Goal: Information Seeking & Learning: Learn about a topic

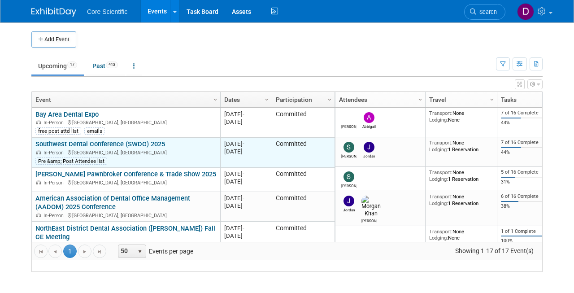
click at [82, 148] on link "Southwest Dental Conference (SWDC) 2025" at bounding box center [100, 144] width 130 height 8
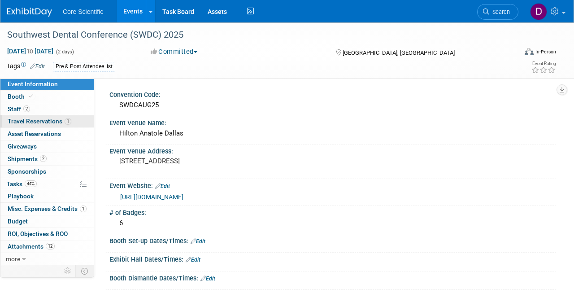
click at [44, 121] on span "Travel Reservations 1" at bounding box center [40, 121] width 64 height 7
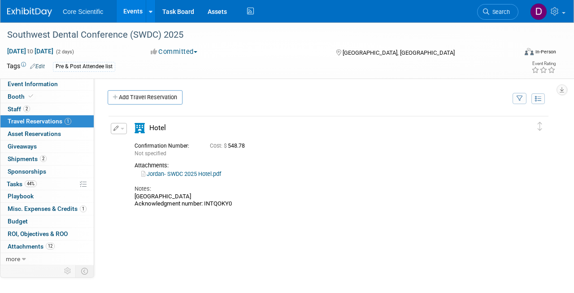
click at [195, 176] on div "Jordan- SWDC 2025 Hotel.pdf" at bounding box center [324, 174] width 378 height 8
click at [196, 171] on link "Jordan- SWDC 2025 Hotel.pdf" at bounding box center [181, 173] width 80 height 7
click at [44, 85] on span "Event Information" at bounding box center [33, 83] width 50 height 7
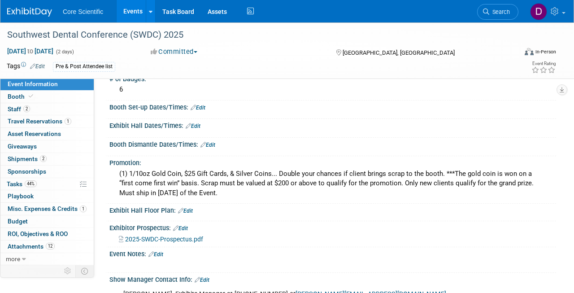
scroll to position [138, 0]
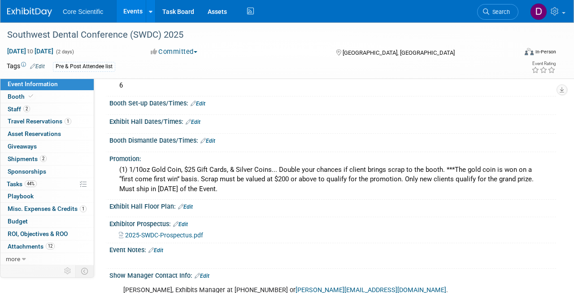
click at [170, 232] on span "2025-SWDC-Prospectus.pdf" at bounding box center [164, 235] width 78 height 7
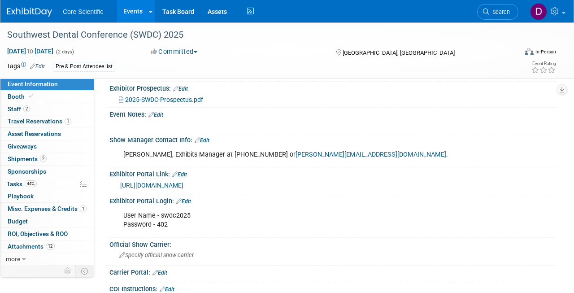
scroll to position [274, 0]
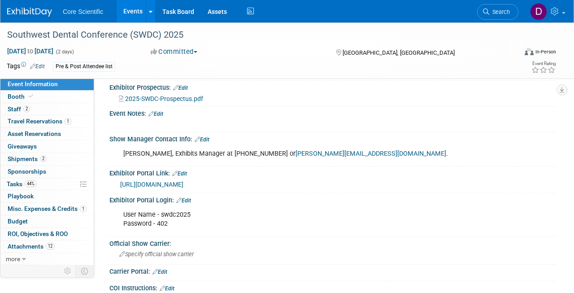
click at [184, 181] on link "https://www.prereg.net/2025/swdc/exhibitor/#" at bounding box center [151, 184] width 63 height 7
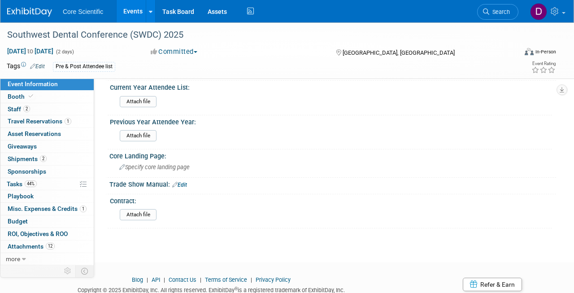
scroll to position [629, 0]
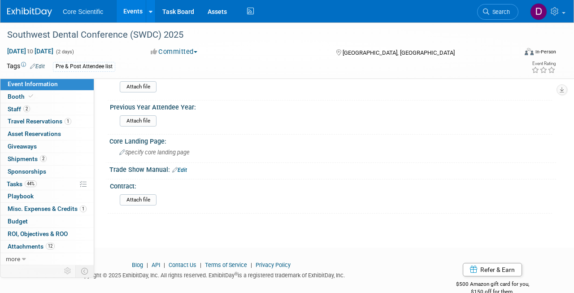
click at [54, 87] on link "Event Information" at bounding box center [46, 84] width 93 height 12
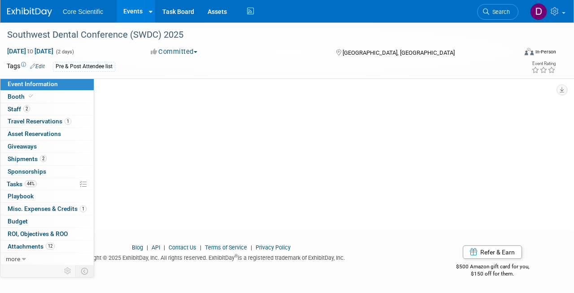
scroll to position [0, 0]
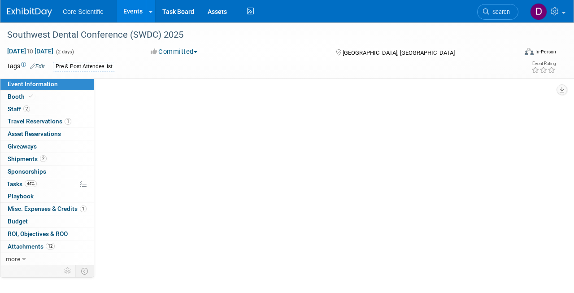
click at [54, 89] on link "Event Information" at bounding box center [46, 84] width 93 height 12
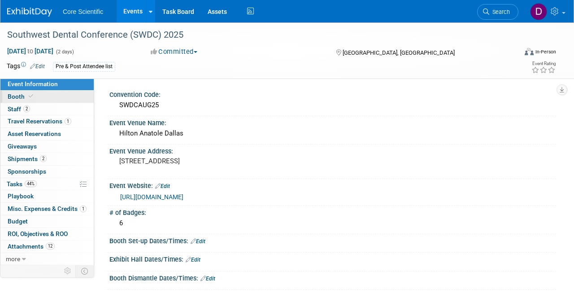
click at [53, 93] on link "Booth" at bounding box center [46, 97] width 93 height 12
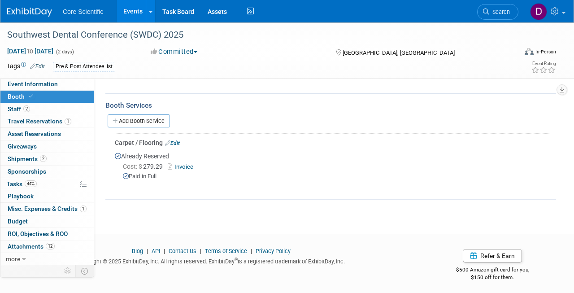
scroll to position [134, 0]
click at [39, 108] on link "2 Staff 2" at bounding box center [46, 109] width 93 height 12
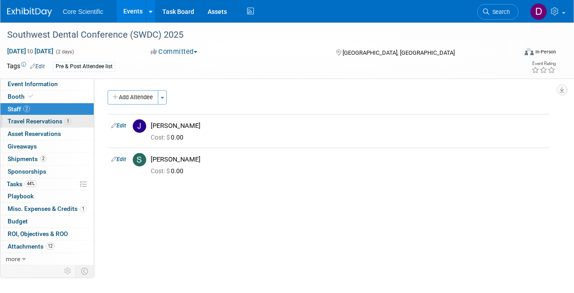
click at [41, 120] on span "Travel Reservations 1" at bounding box center [40, 121] width 64 height 7
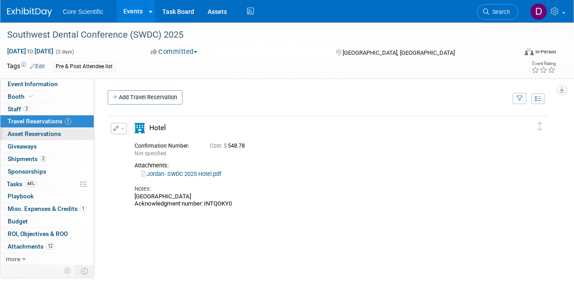
click at [41, 133] on span "Asset Reservations 0" at bounding box center [34, 133] width 53 height 7
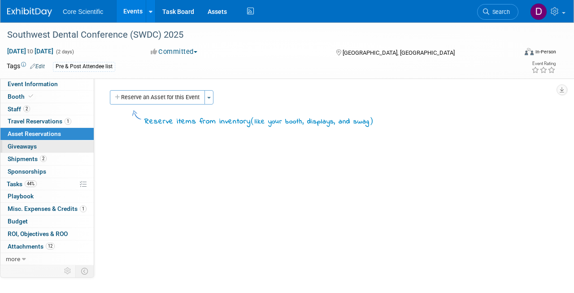
click at [39, 144] on link "0 Giveaways 0" at bounding box center [46, 146] width 93 height 12
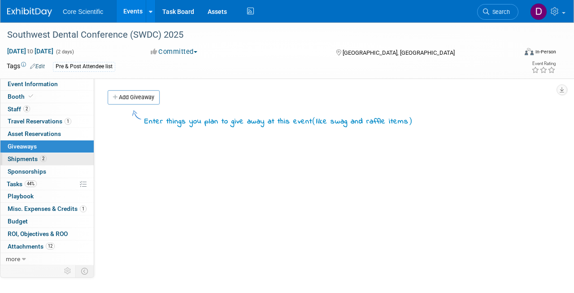
click at [39, 155] on span "Shipments 2" at bounding box center [27, 158] width 39 height 7
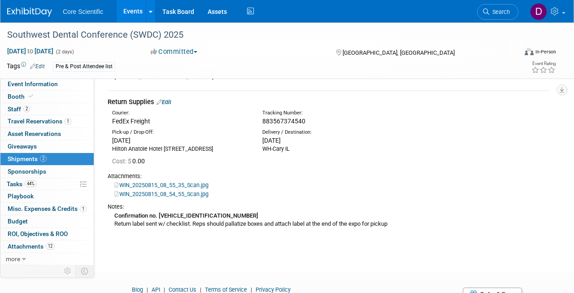
scroll to position [181, 0]
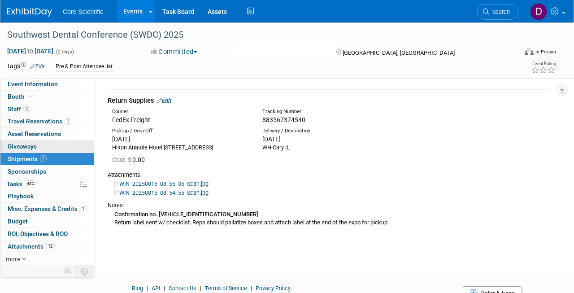
click at [47, 143] on link "0 Giveaways 0" at bounding box center [46, 146] width 93 height 12
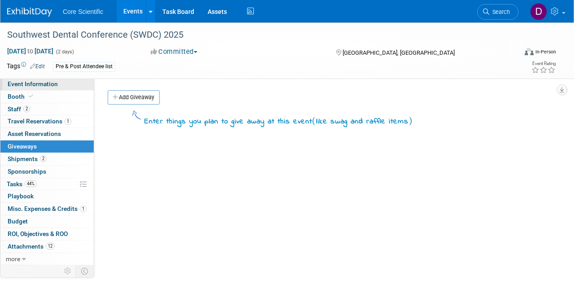
click at [49, 87] on span "Event Information" at bounding box center [33, 83] width 50 height 7
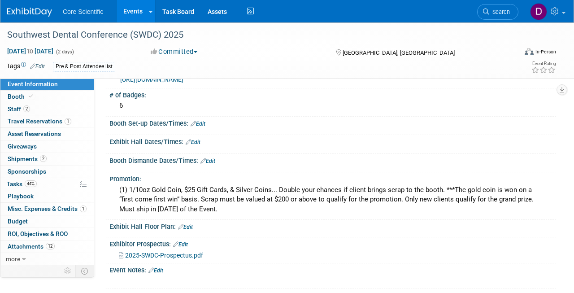
scroll to position [118, 0]
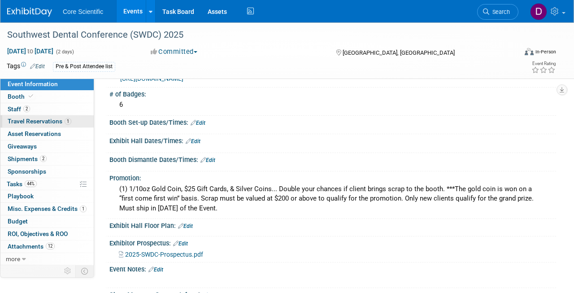
click at [60, 120] on span "Travel Reservations 1" at bounding box center [40, 121] width 64 height 7
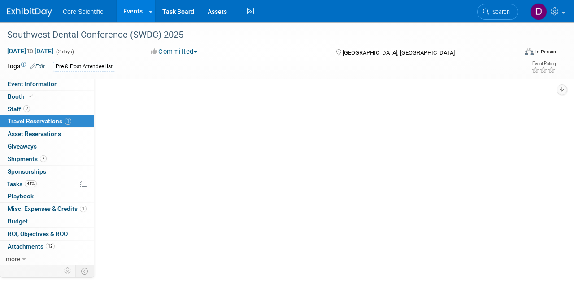
scroll to position [0, 0]
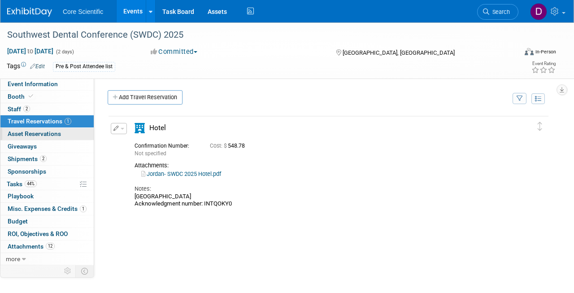
click at [55, 130] on span "Asset Reservations 0" at bounding box center [34, 133] width 53 height 7
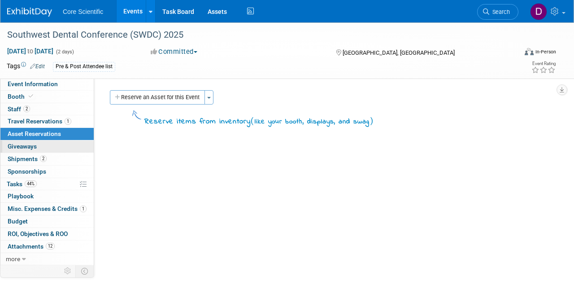
click at [47, 145] on link "0 Giveaways 0" at bounding box center [46, 146] width 93 height 12
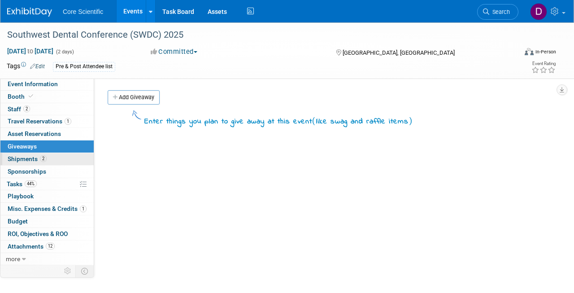
click at [47, 153] on link "2 Shipments 2" at bounding box center [46, 159] width 93 height 12
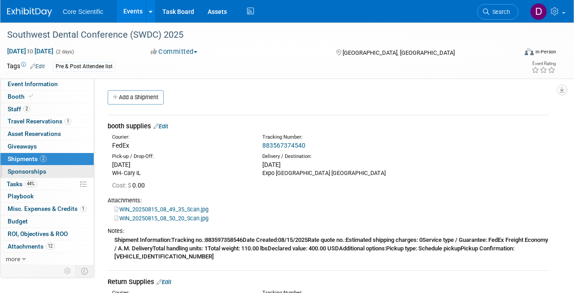
click at [72, 168] on link "0 Sponsorships 0" at bounding box center [46, 172] width 93 height 12
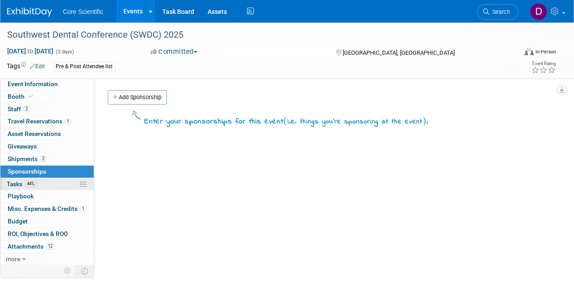
click at [67, 179] on link "44% Tasks 44%" at bounding box center [46, 184] width 93 height 12
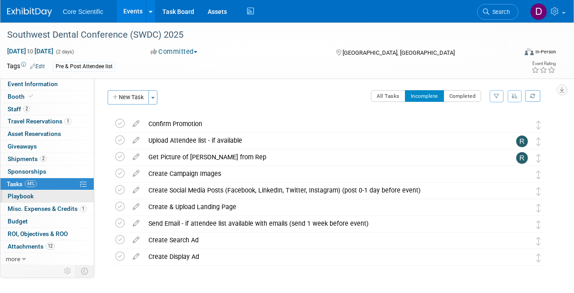
click at [62, 193] on link "0 Playbook 0" at bounding box center [46, 196] width 93 height 12
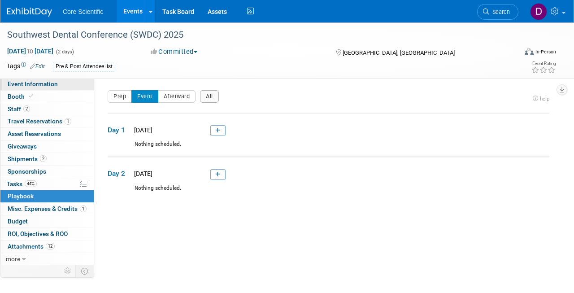
click at [51, 82] on span "Event Information" at bounding box center [33, 83] width 50 height 7
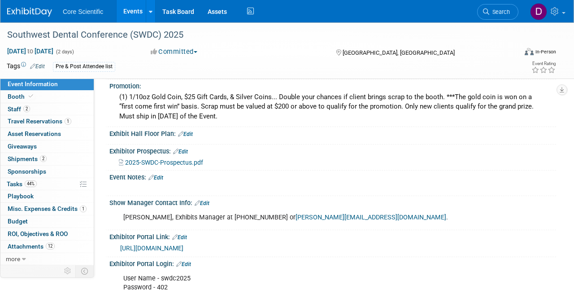
scroll to position [211, 0]
click at [33, 93] on span at bounding box center [31, 96] width 8 height 7
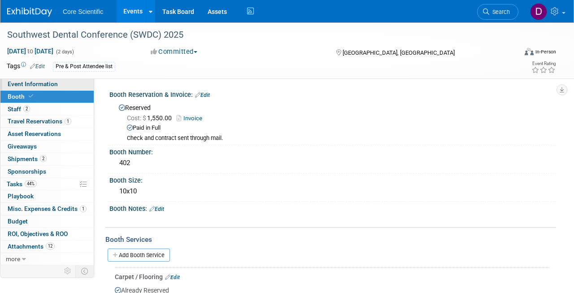
click at [53, 84] on span "Event Information" at bounding box center [33, 83] width 50 height 7
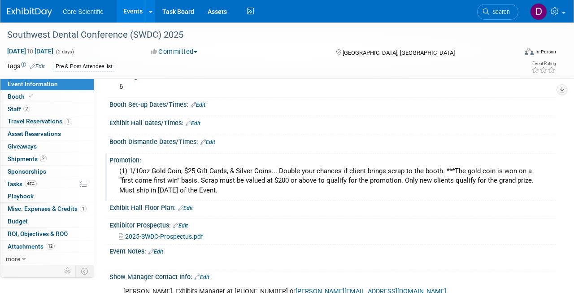
scroll to position [139, 0]
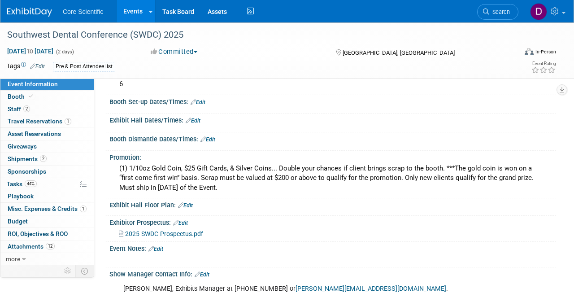
click at [153, 230] on span "2025-SWDC-Prospectus.pdf" at bounding box center [164, 233] width 78 height 7
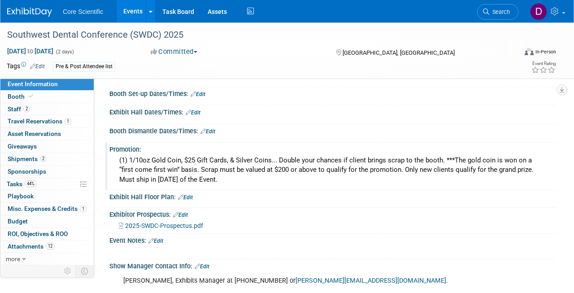
scroll to position [146, 0]
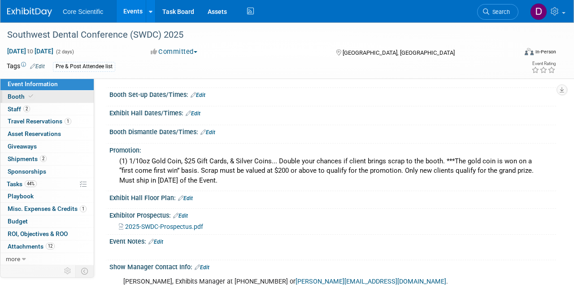
click at [60, 94] on link "Booth" at bounding box center [46, 97] width 93 height 12
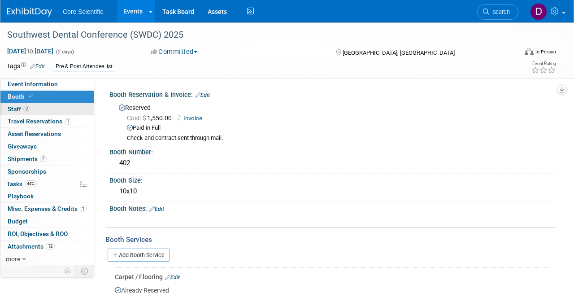
click at [59, 108] on link "2 Staff 2" at bounding box center [46, 109] width 93 height 12
